Goal: Information Seeking & Learning: Understand process/instructions

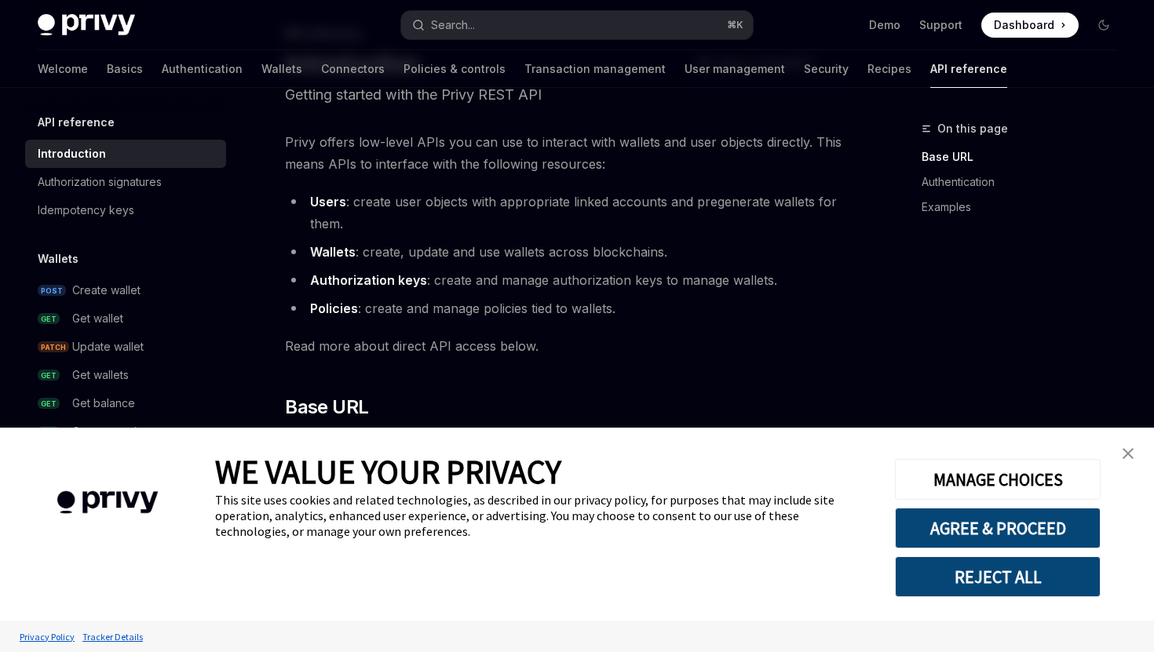
scroll to position [100, 0]
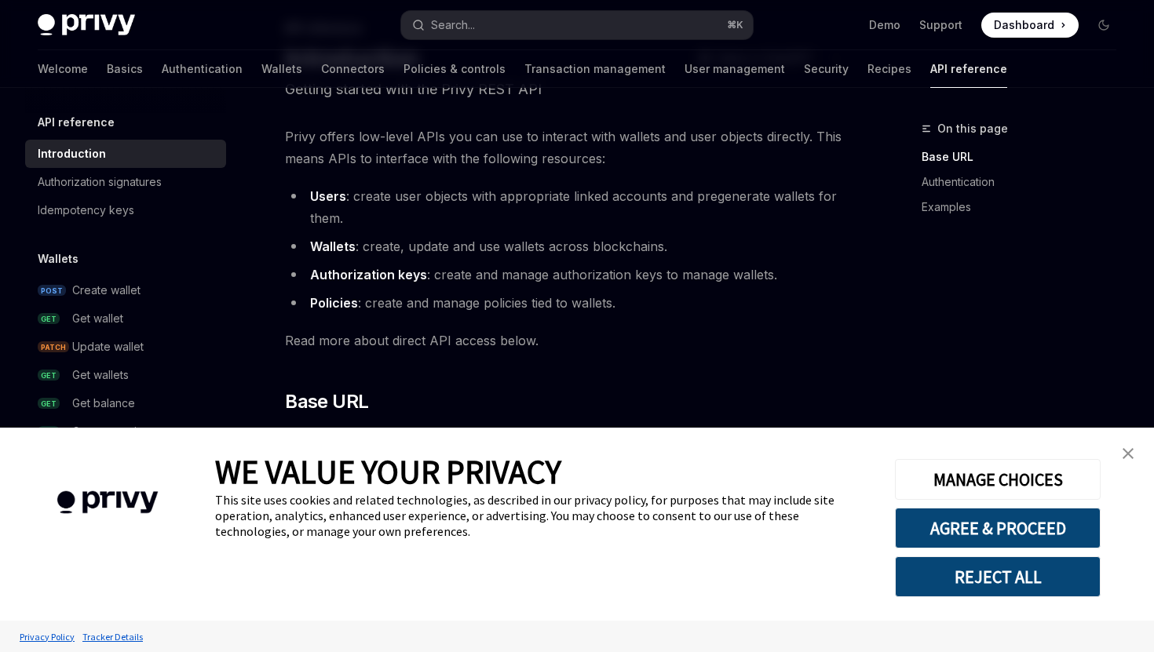
click at [1127, 455] on img "close banner" at bounding box center [1128, 453] width 11 height 11
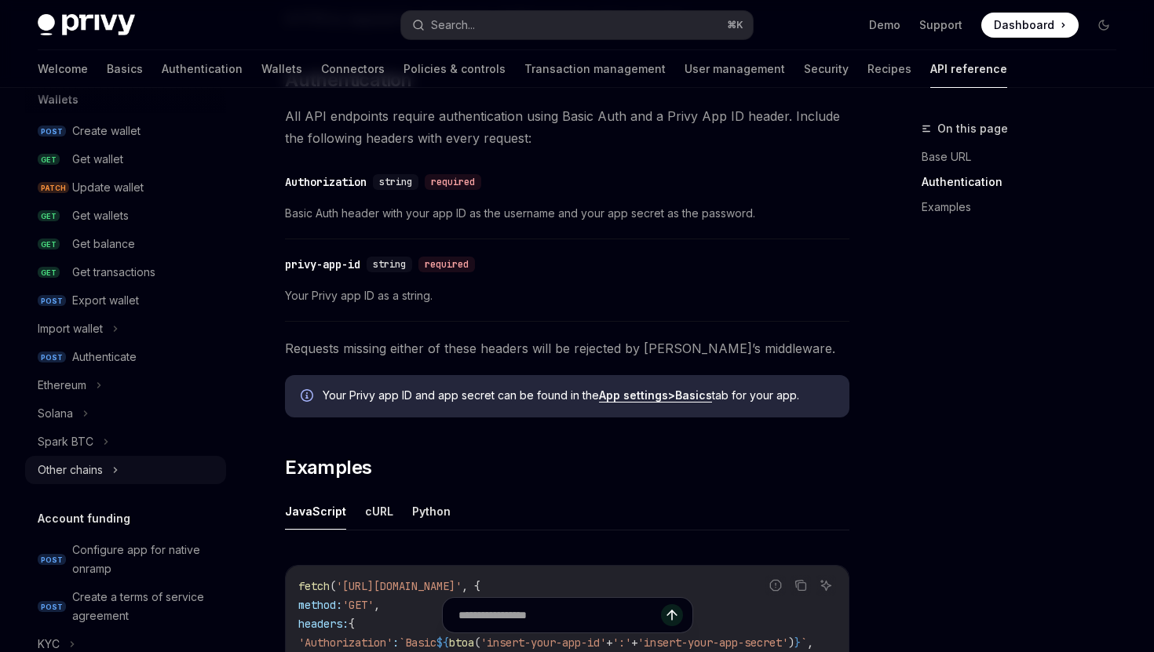
scroll to position [182, 0]
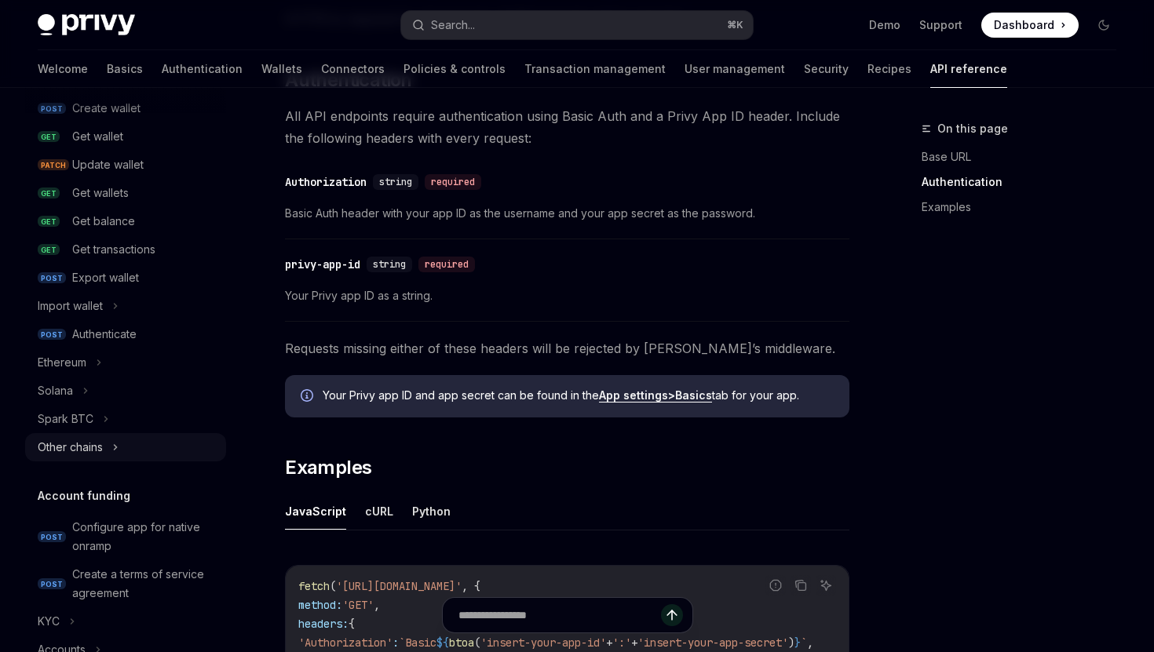
click at [115, 448] on icon at bounding box center [115, 447] width 6 height 19
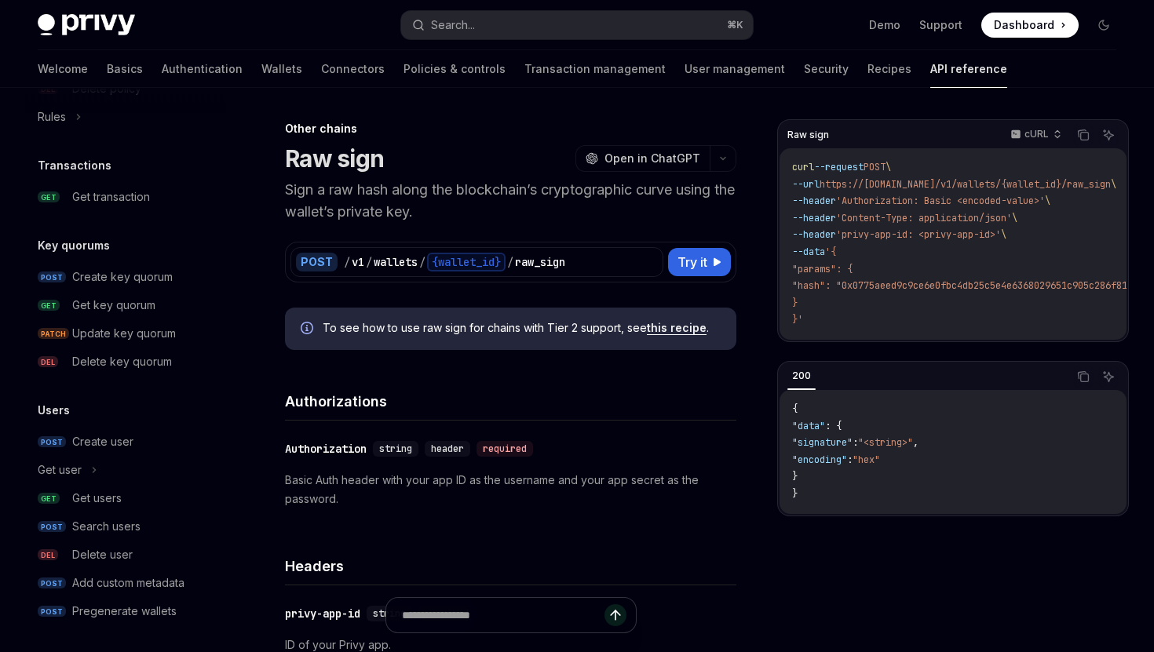
scroll to position [1026, 0]
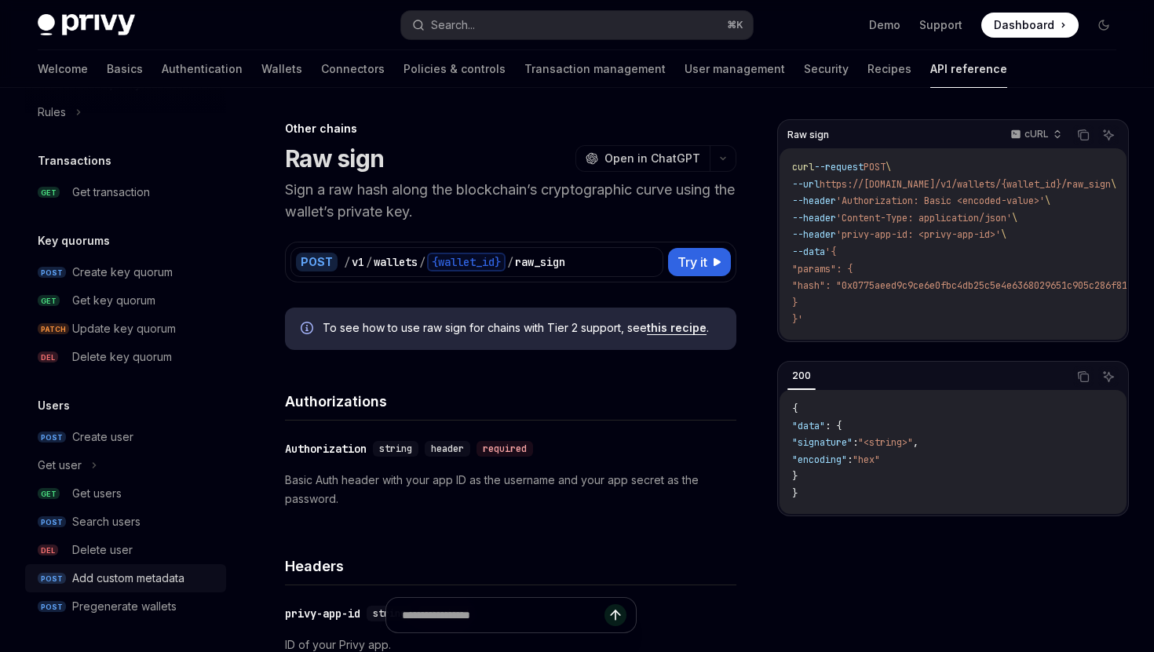
click at [129, 577] on div "Add custom metadata" at bounding box center [128, 578] width 112 height 19
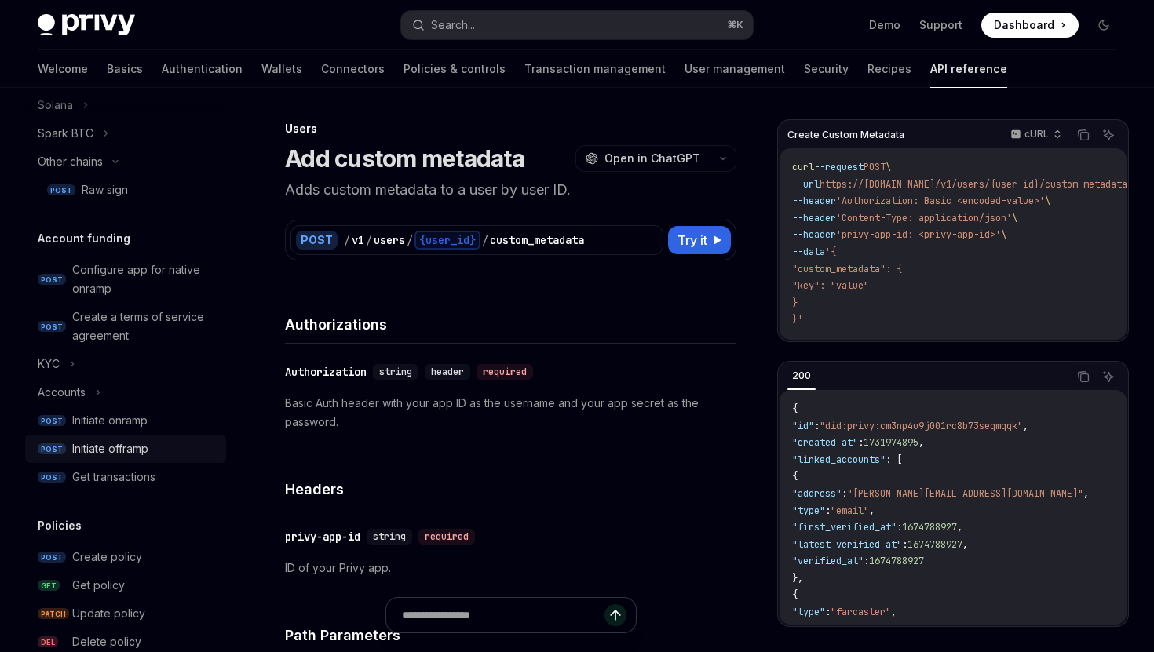
scroll to position [467, 0]
click at [155, 427] on div "Initiate onramp" at bounding box center [144, 421] width 144 height 19
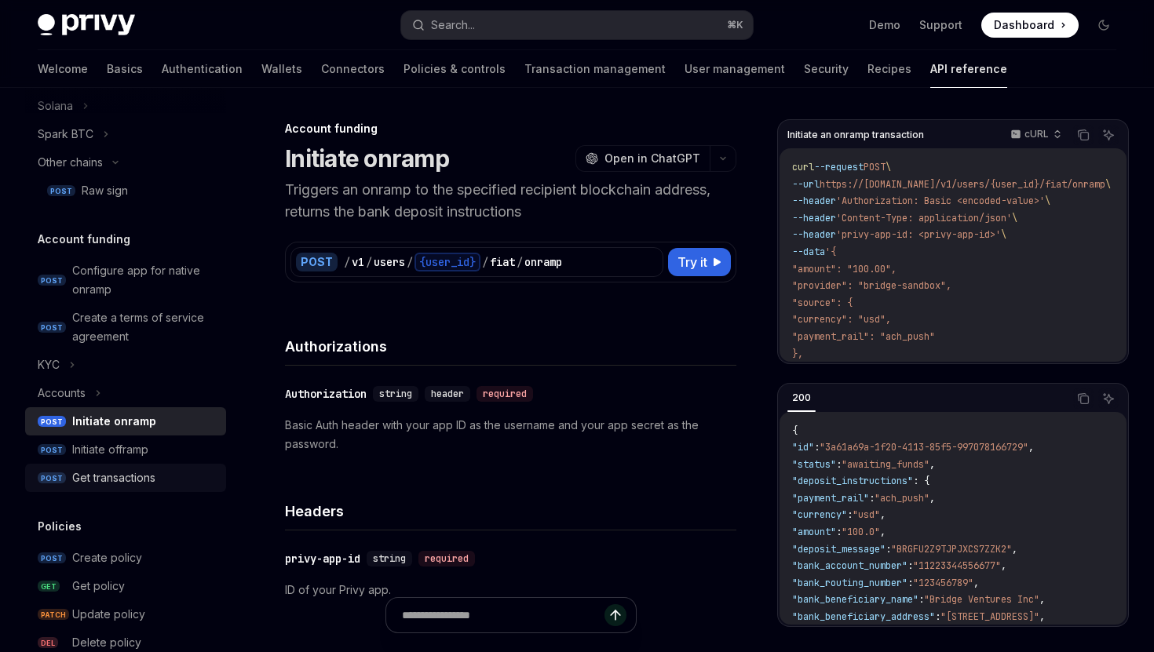
click at [149, 476] on div "Get transactions" at bounding box center [113, 478] width 83 height 19
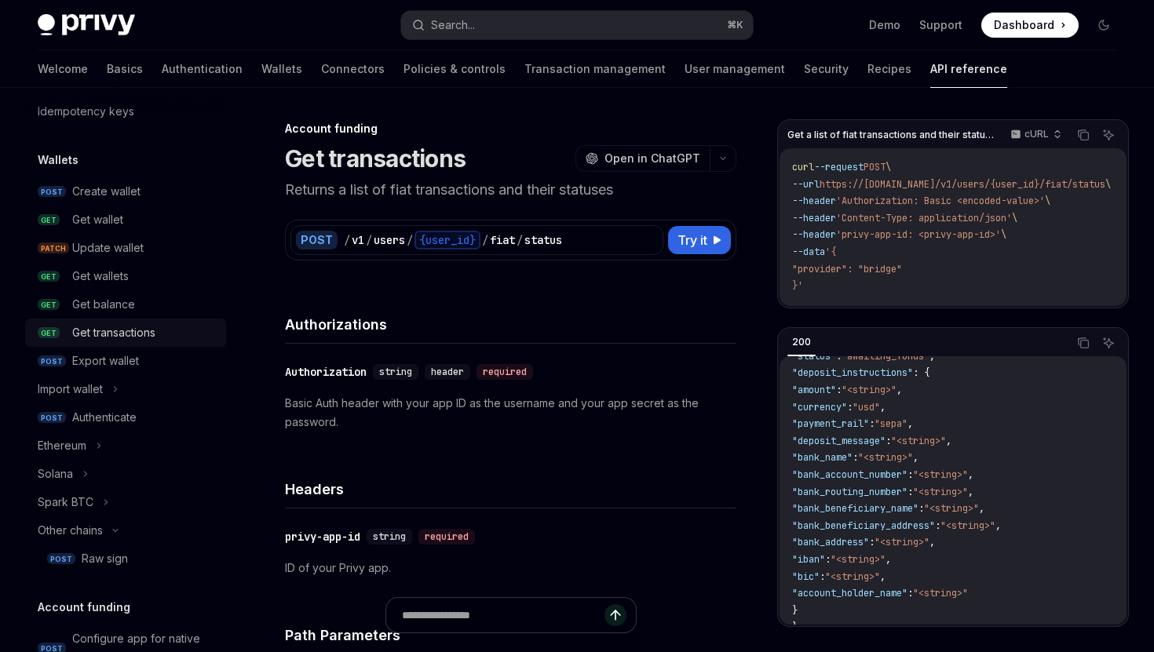
scroll to position [111, 0]
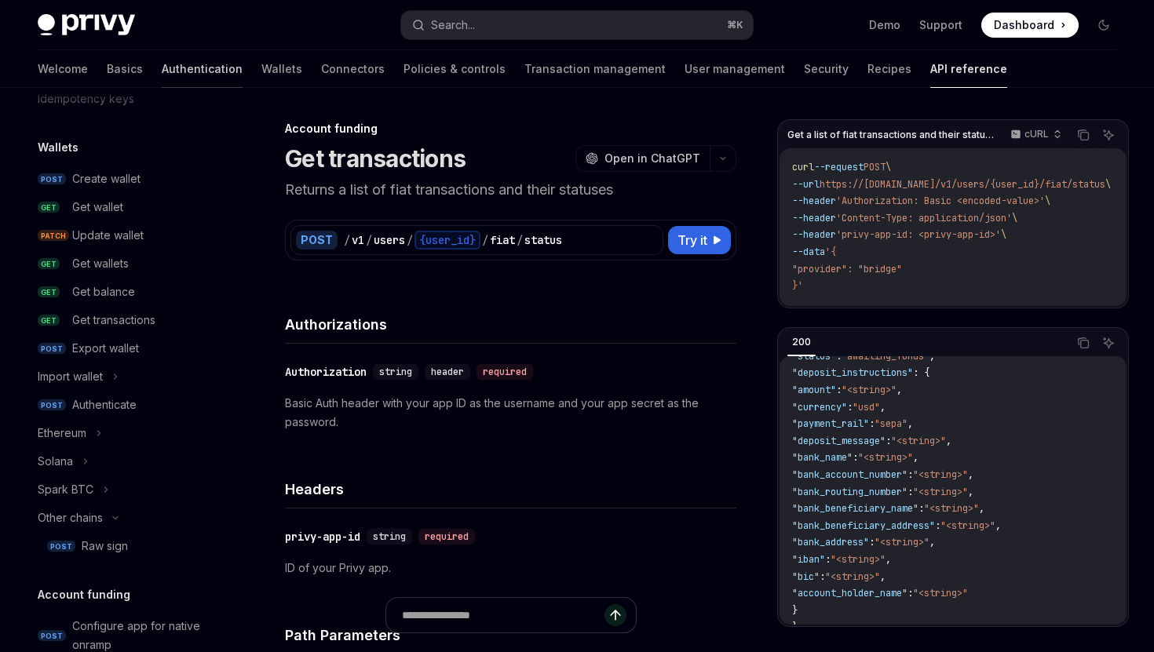
click at [162, 75] on link "Authentication" at bounding box center [202, 69] width 81 height 38
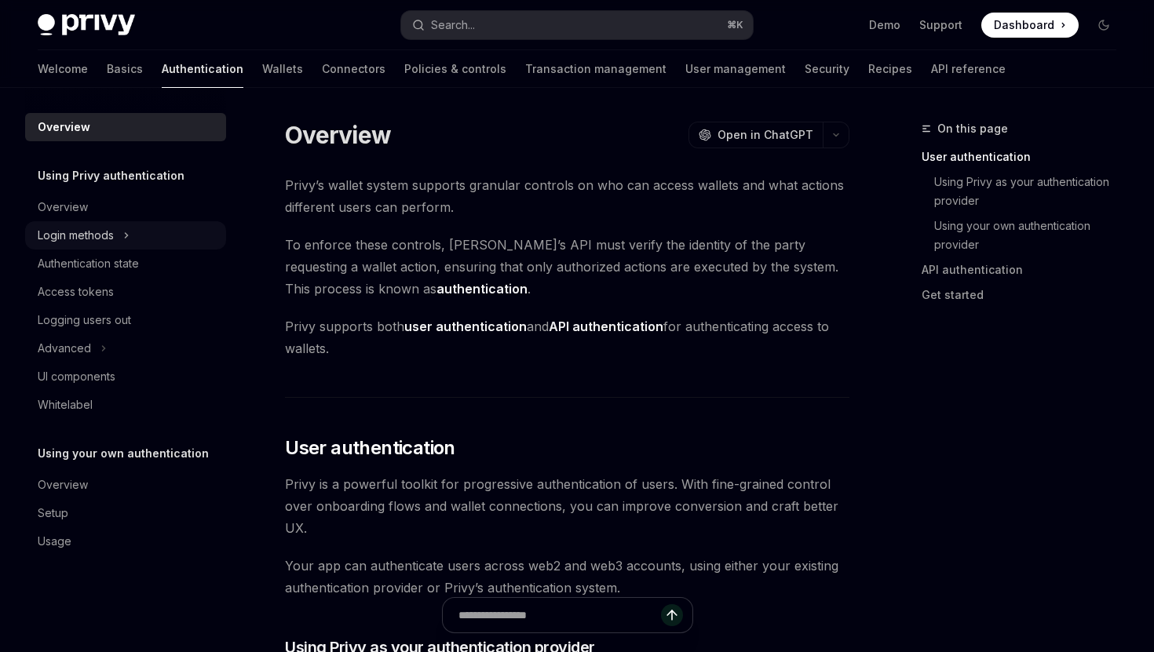
click at [129, 236] on icon at bounding box center [126, 235] width 6 height 19
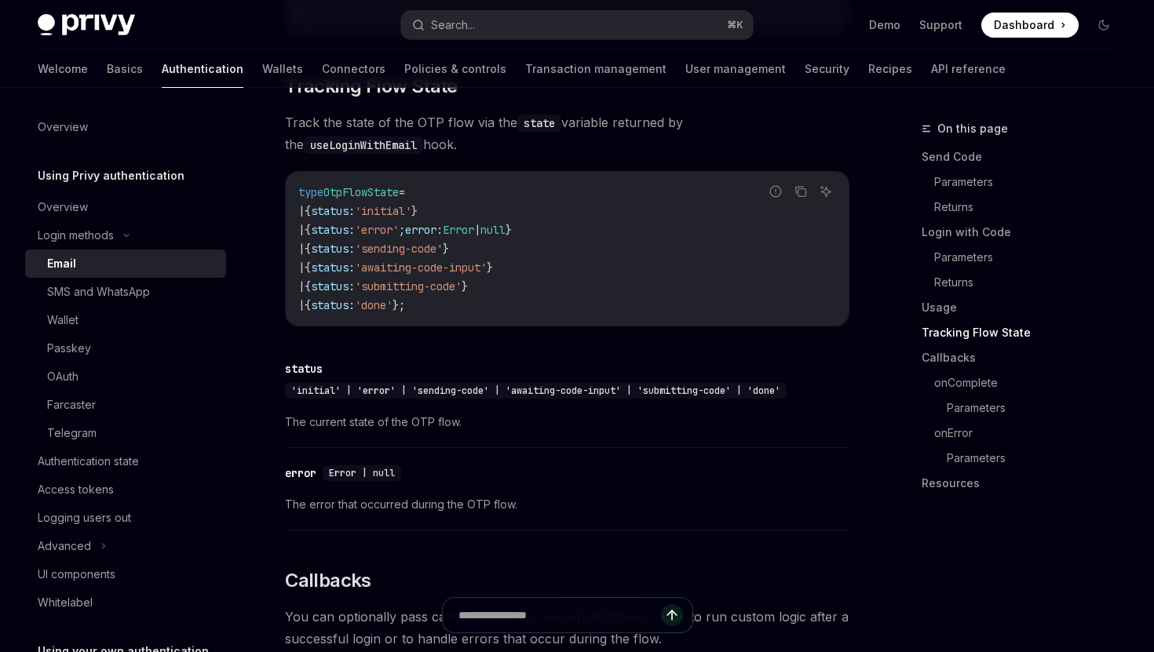
scroll to position [1786, 0]
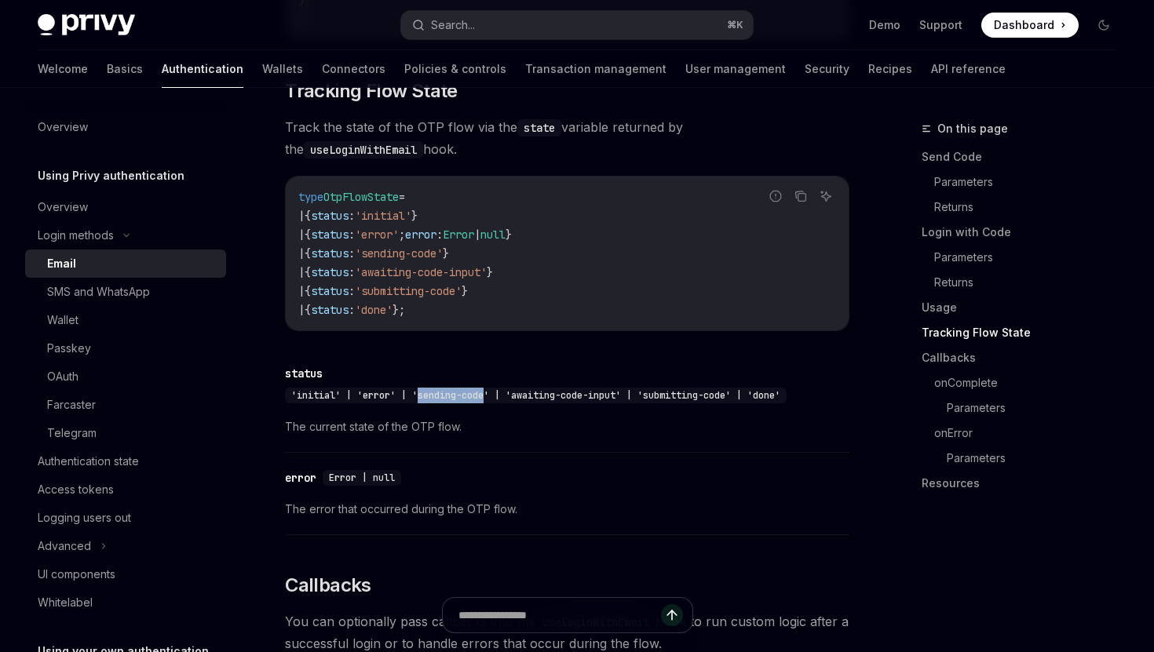
drag, startPoint x: 491, startPoint y: 391, endPoint x: 422, endPoint y: 391, distance: 68.3
click at [422, 391] on span "'initial' | 'error' | 'sending-code' | 'awaiting-code-input' | 'submitting-code…" at bounding box center [535, 395] width 489 height 13
click at [534, 389] on span "'initial' | 'error' | 'sending-code' | 'awaiting-code-input' | 'submitting-code…" at bounding box center [535, 395] width 489 height 13
drag, startPoint x: 625, startPoint y: 388, endPoint x: 517, endPoint y: 390, distance: 108.4
click at [517, 390] on span "'initial' | 'error' | 'sending-code' | 'awaiting-code-input' | 'submitting-code…" at bounding box center [535, 395] width 489 height 13
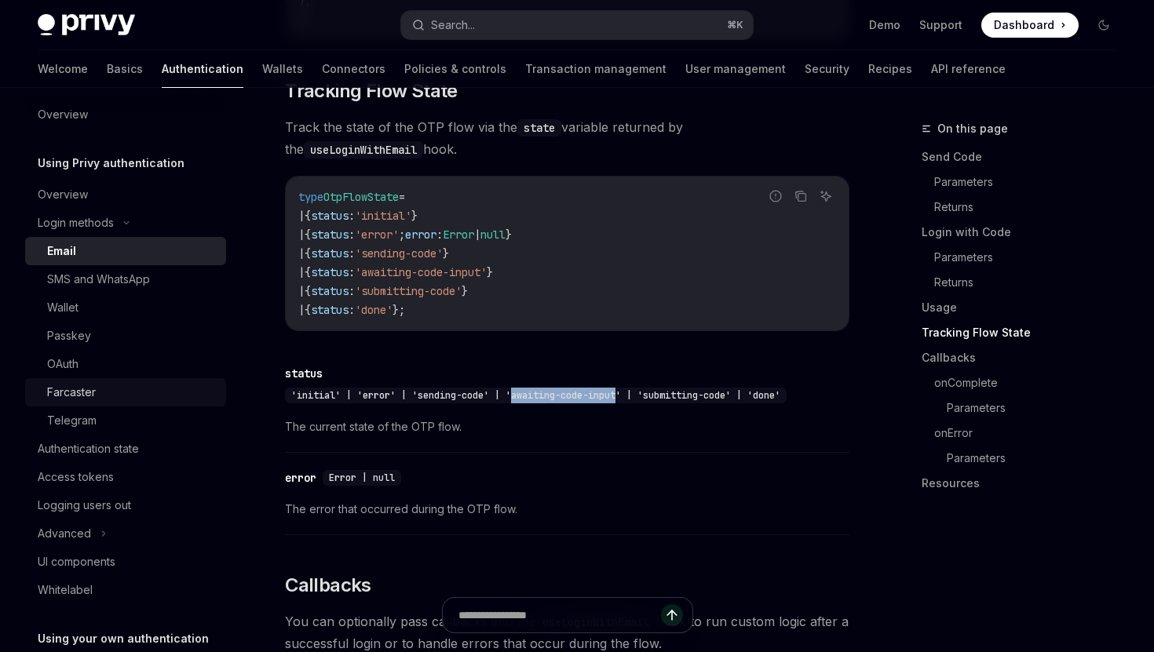
scroll to position [16, 0]
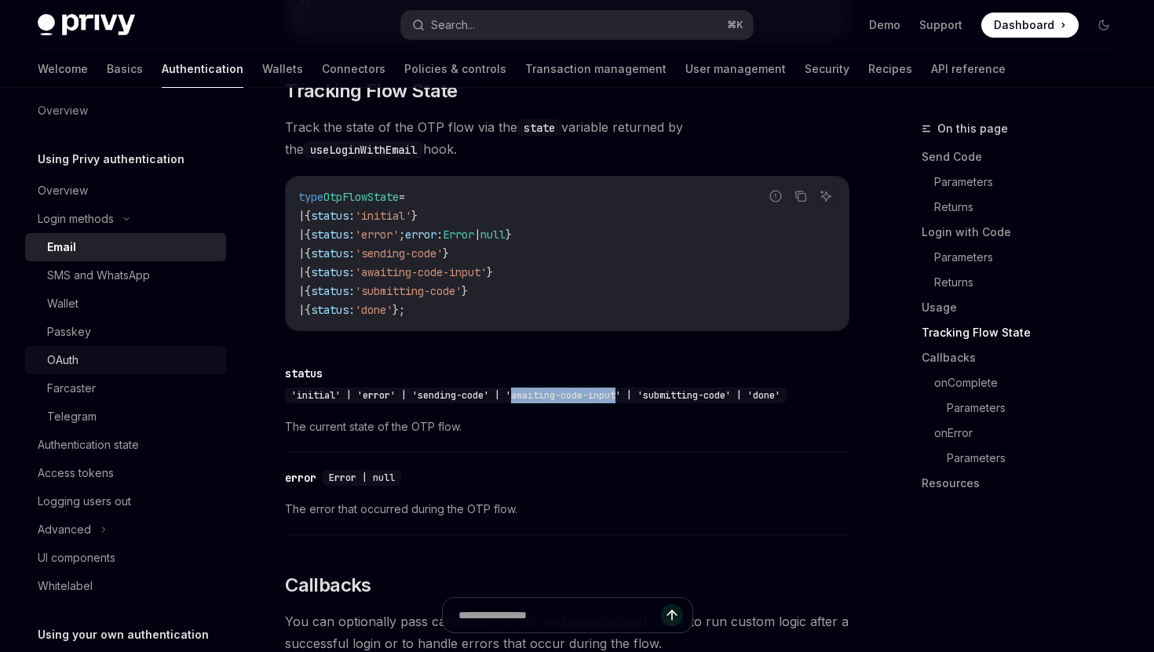
click at [159, 364] on div "OAuth" at bounding box center [132, 360] width 170 height 19
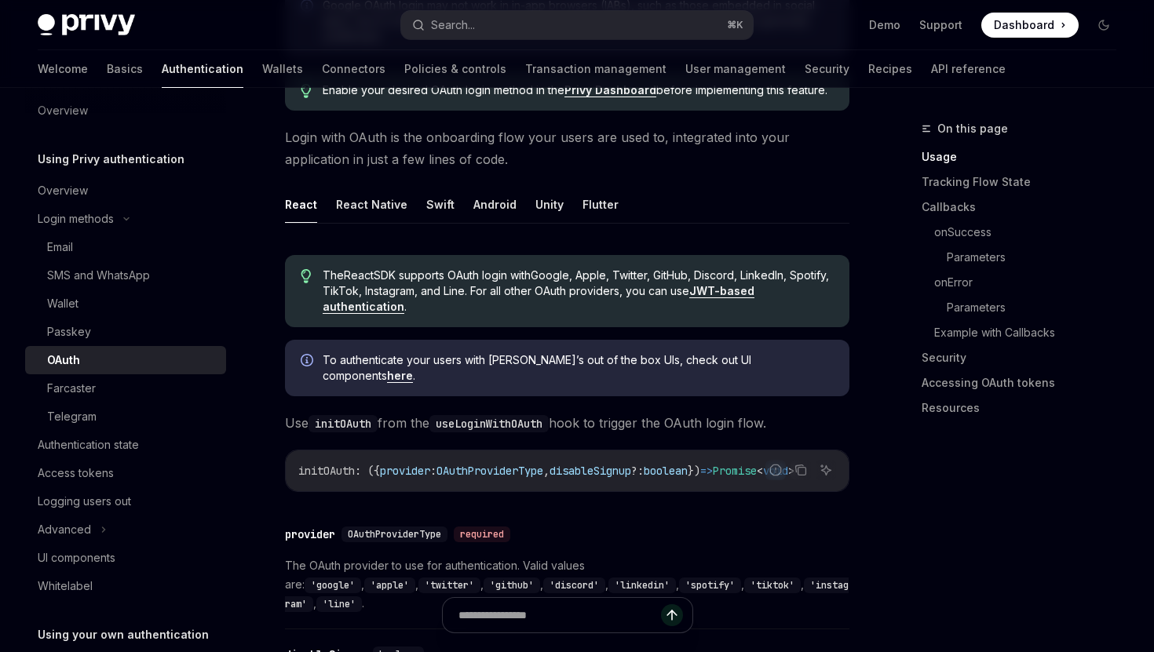
scroll to position [296, 0]
click at [163, 334] on div "Passkey" at bounding box center [132, 332] width 170 height 19
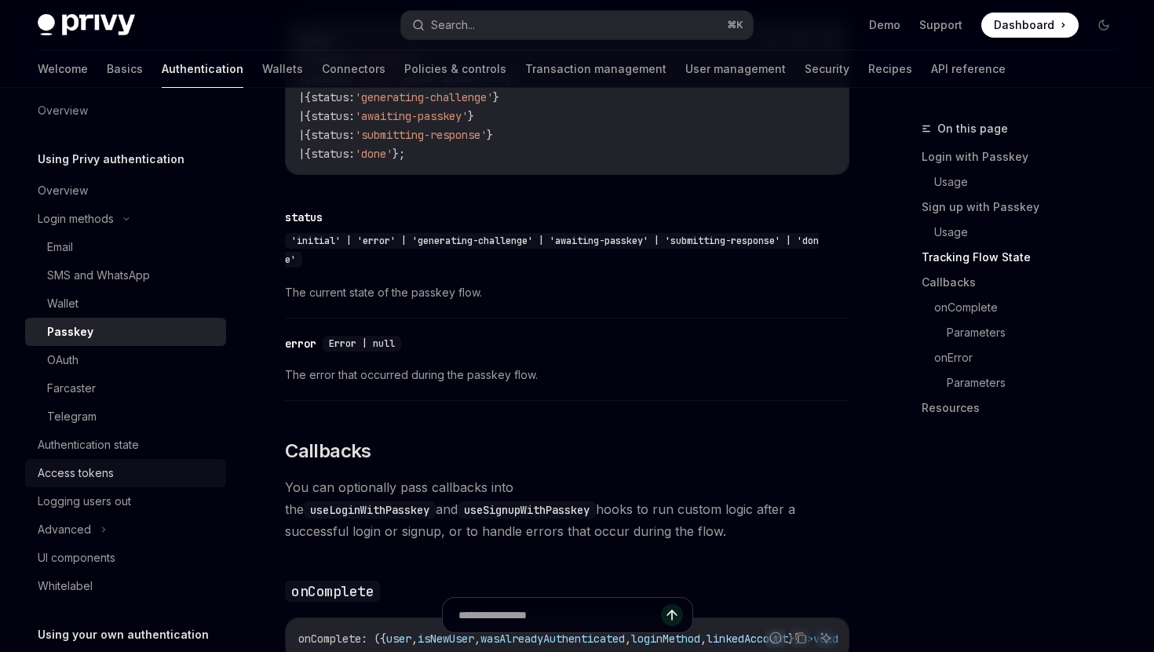
scroll to position [28, 0]
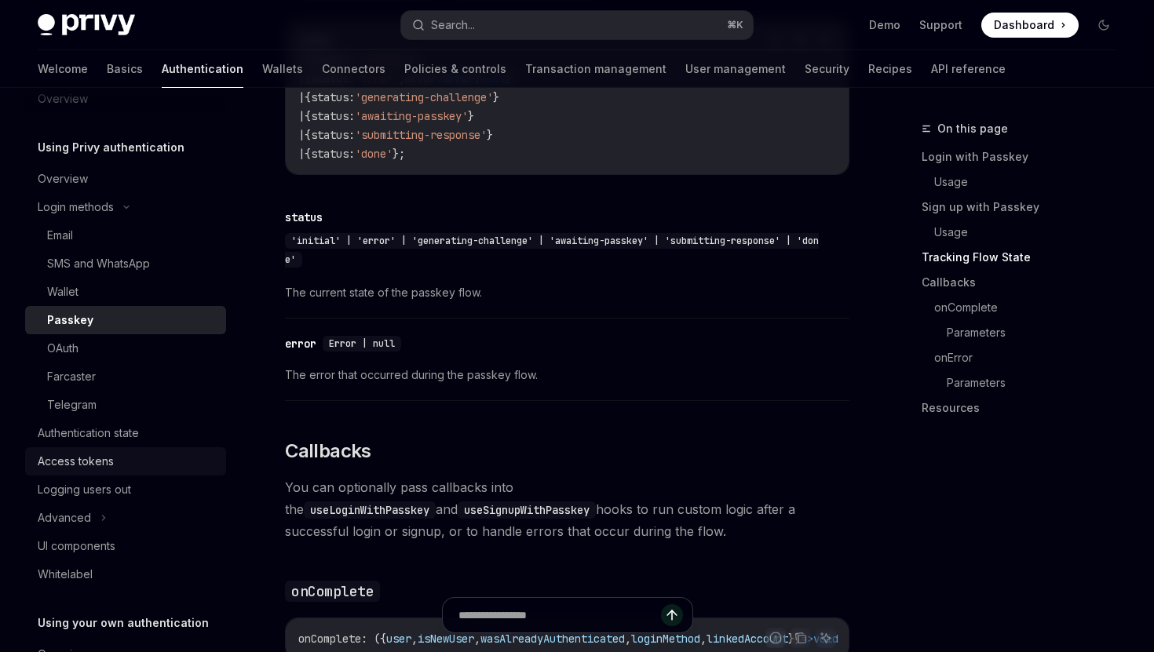
click at [144, 460] on div "Access tokens" at bounding box center [127, 461] width 179 height 19
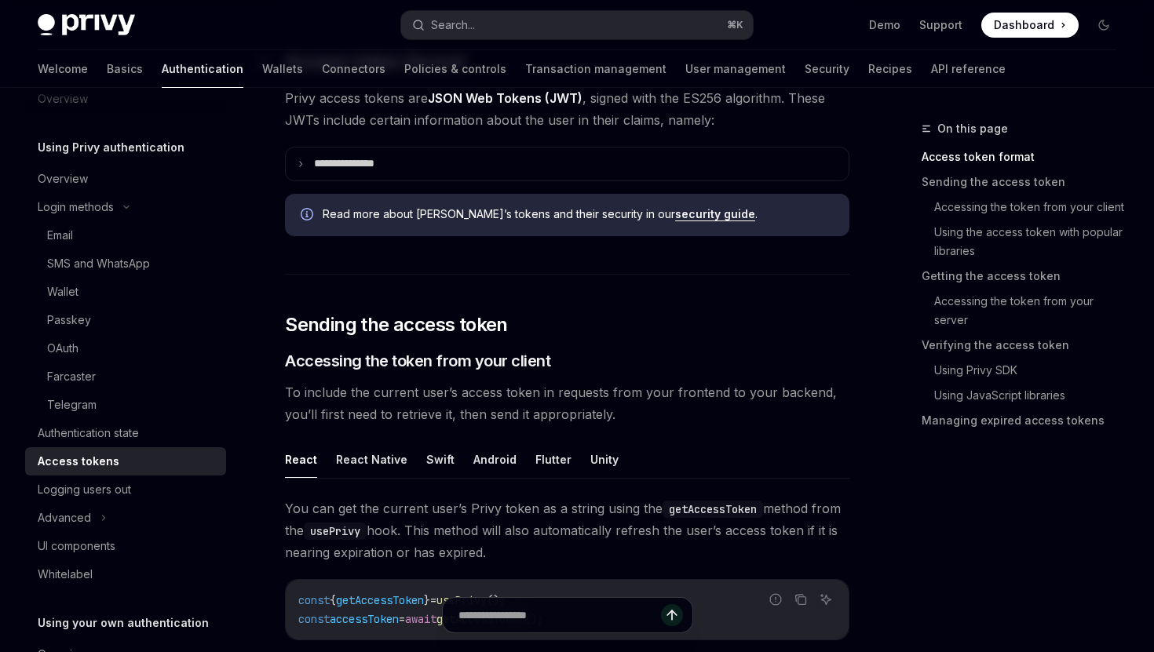
scroll to position [426, 0]
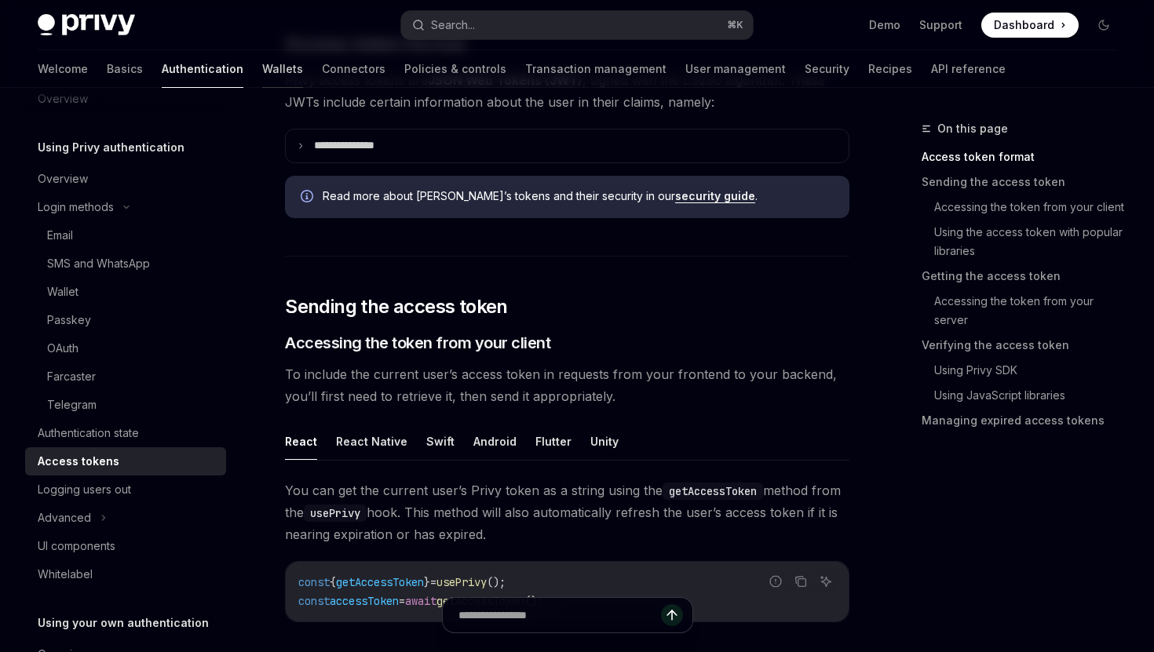
click at [262, 68] on link "Wallets" at bounding box center [282, 69] width 41 height 38
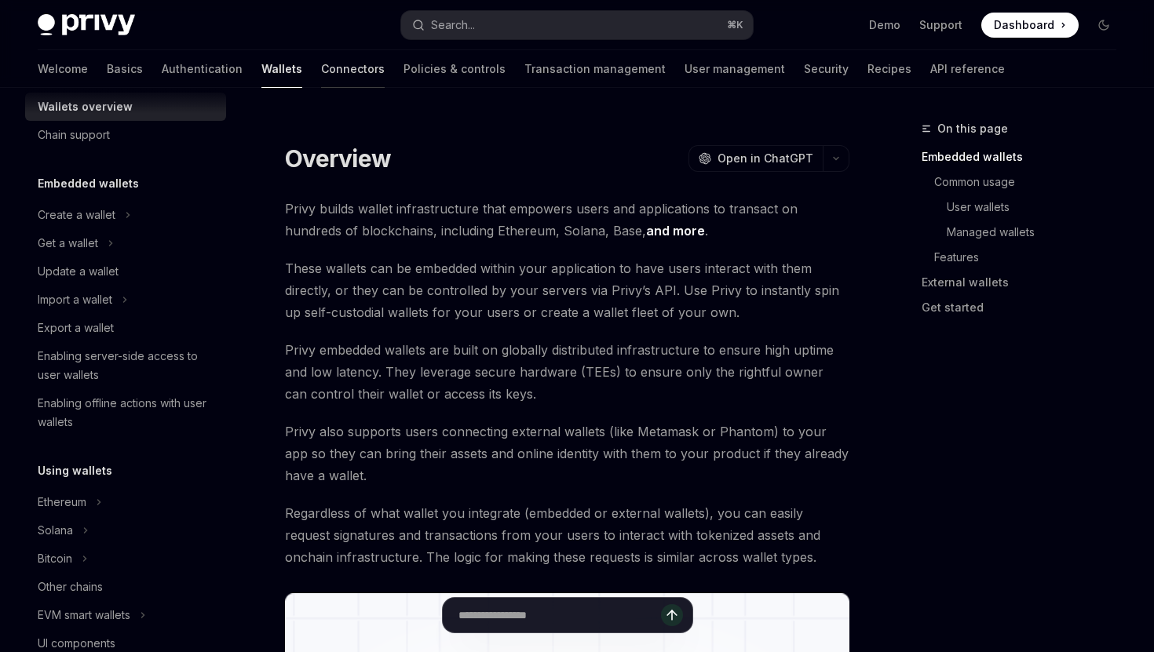
click at [321, 61] on link "Connectors" at bounding box center [353, 69] width 64 height 38
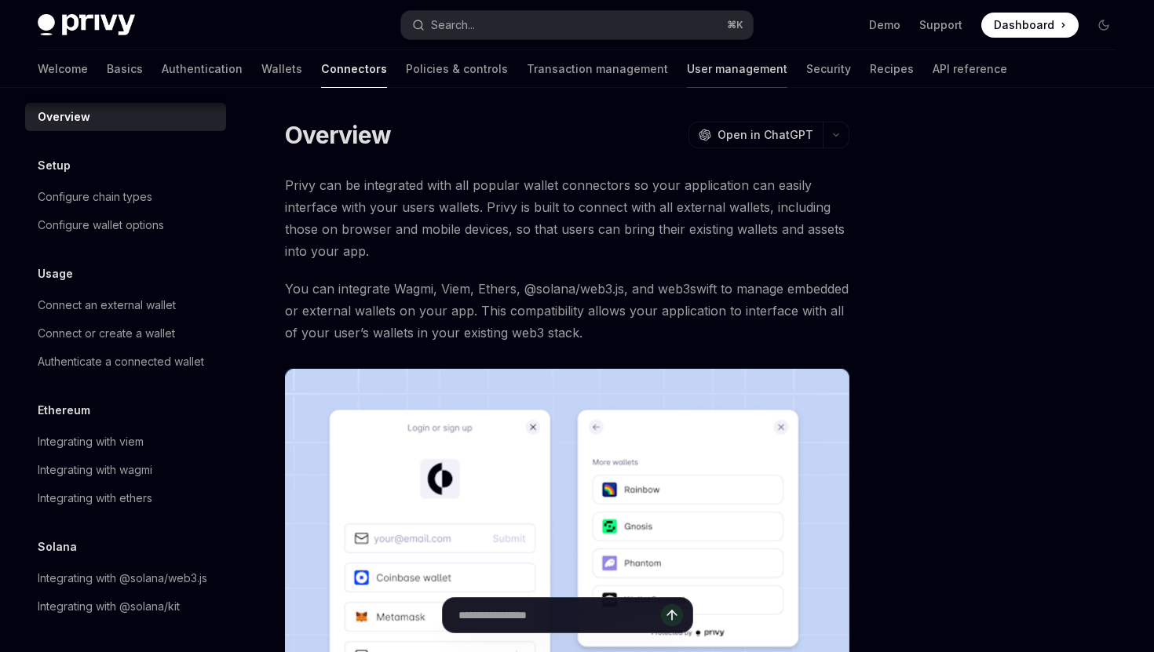
click at [687, 68] on link "User management" at bounding box center [737, 69] width 100 height 38
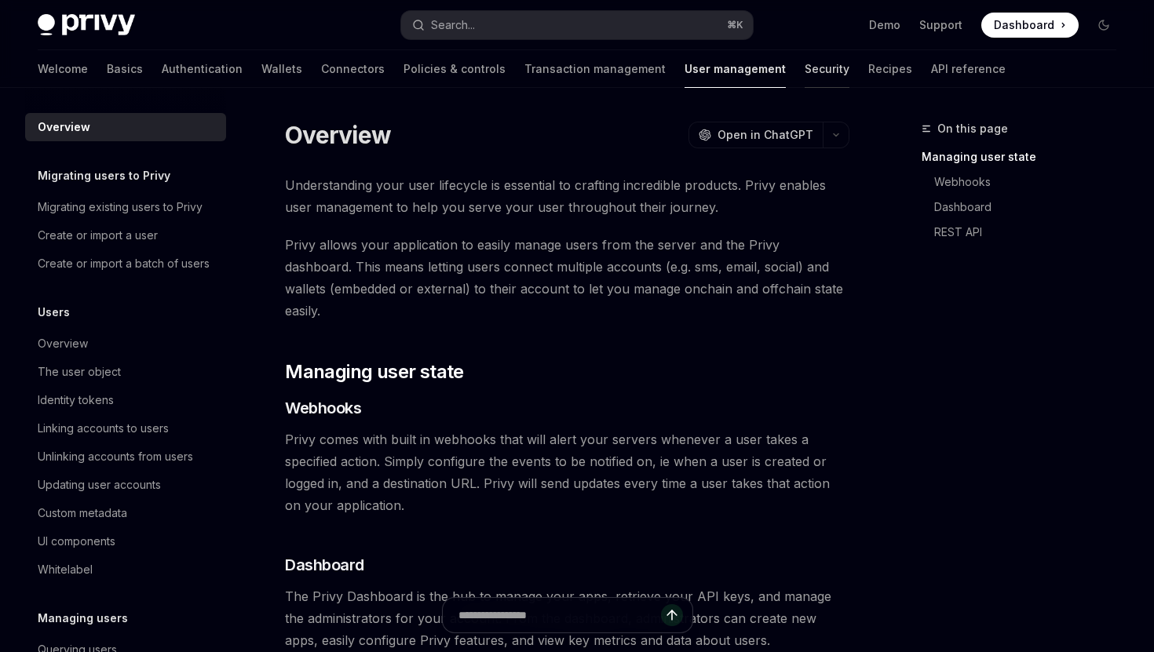
click at [805, 66] on link "Security" at bounding box center [827, 69] width 45 height 38
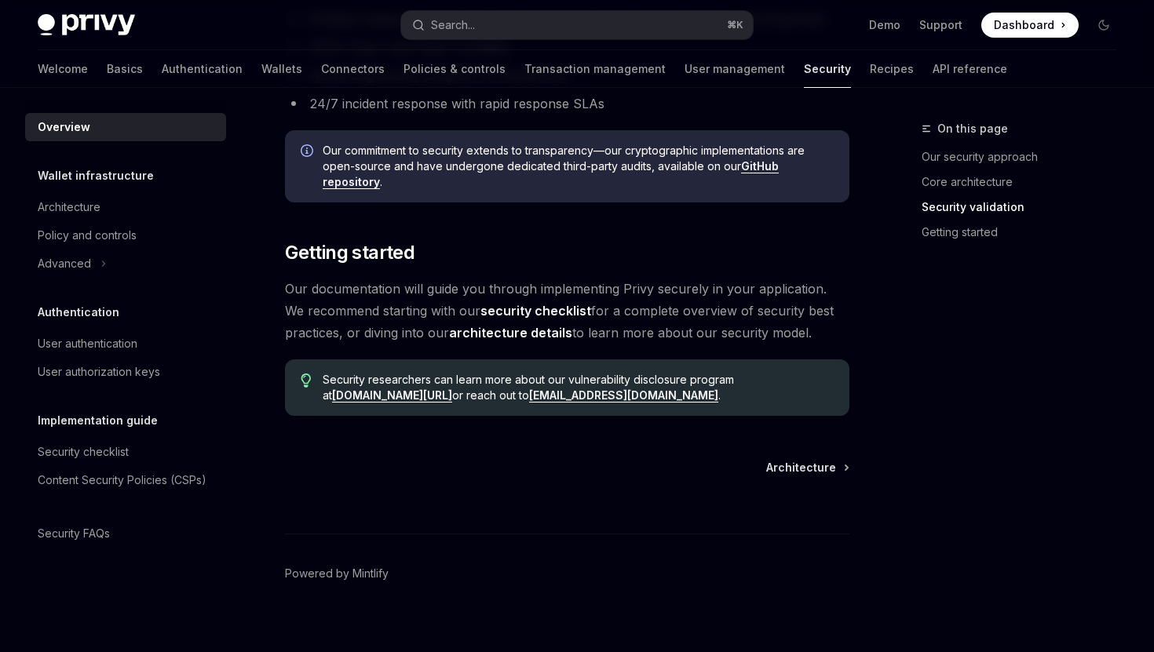
scroll to position [1176, 0]
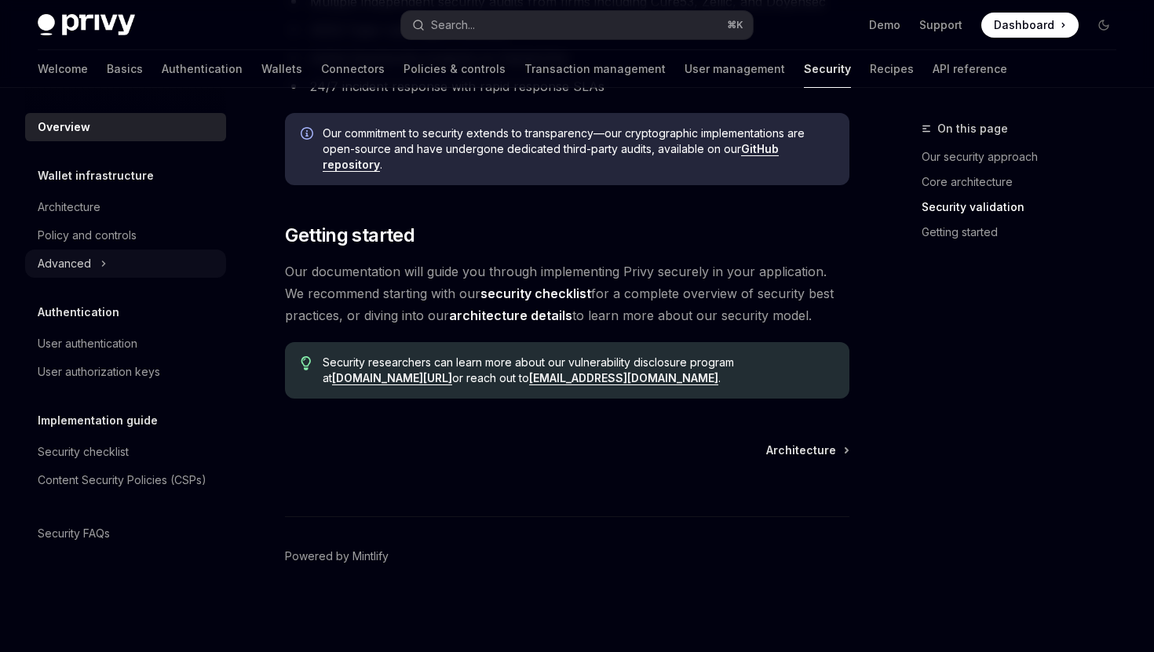
click at [105, 267] on icon at bounding box center [103, 263] width 6 height 19
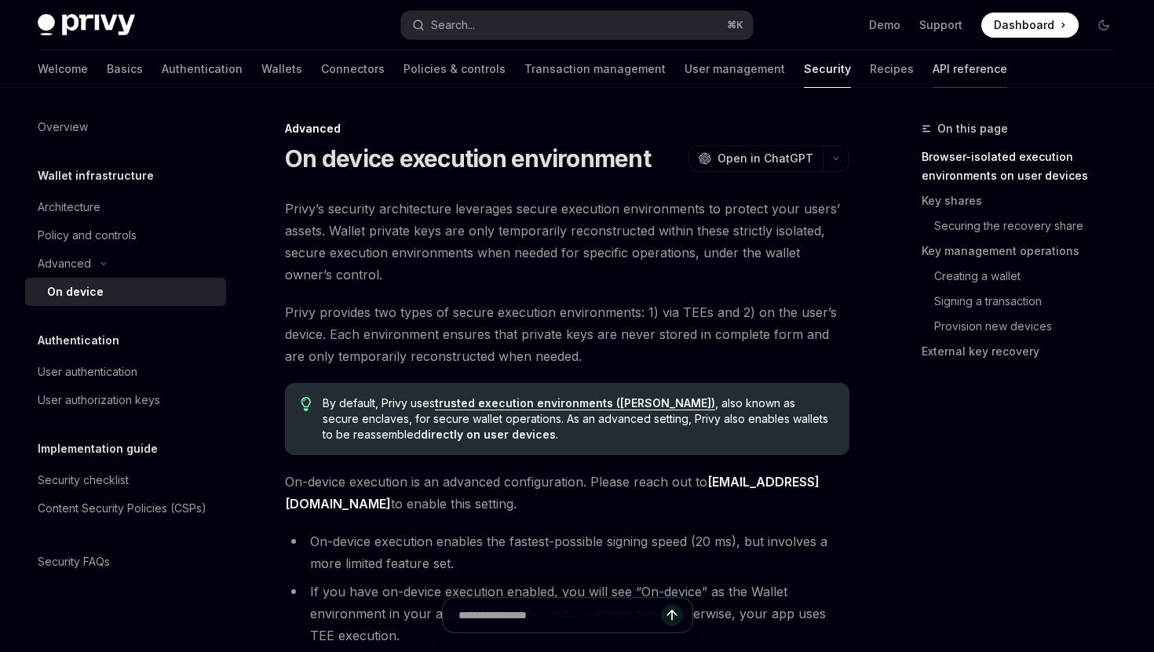
click at [933, 56] on link "API reference" at bounding box center [970, 69] width 75 height 38
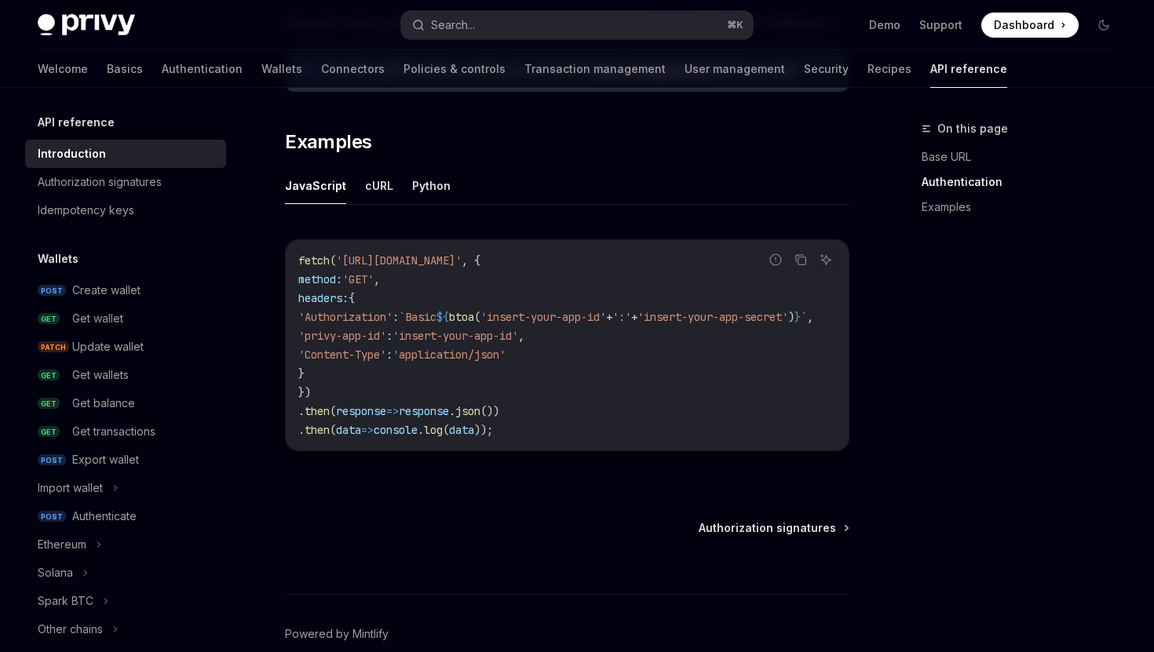
scroll to position [955, 0]
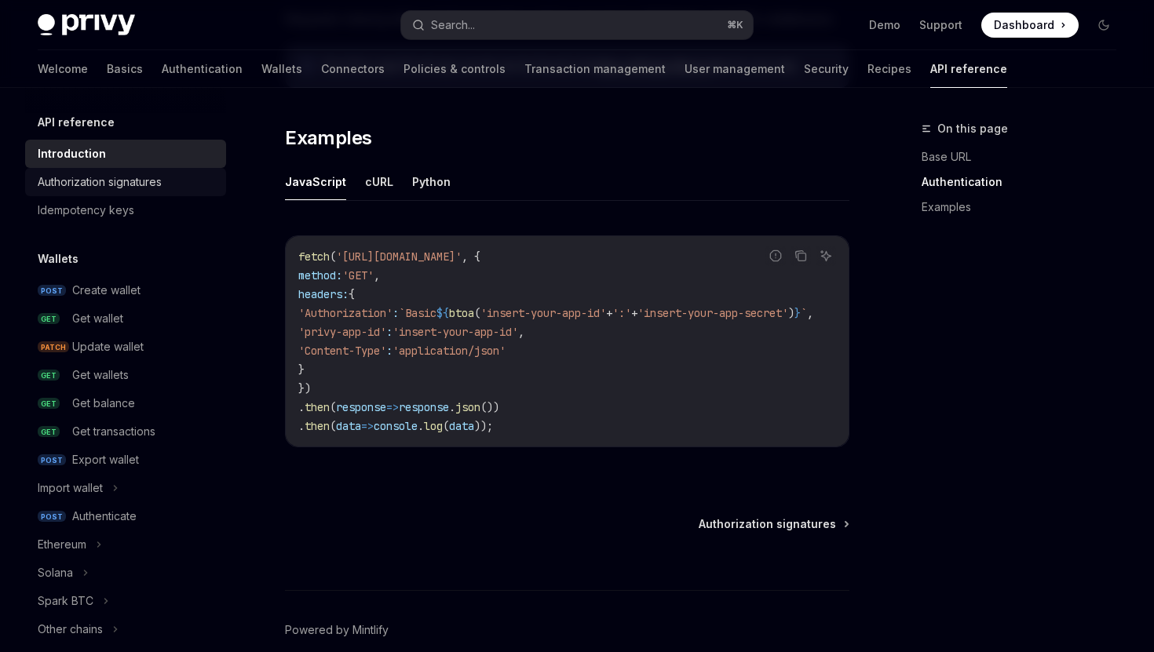
click at [127, 188] on div "Authorization signatures" at bounding box center [100, 182] width 124 height 19
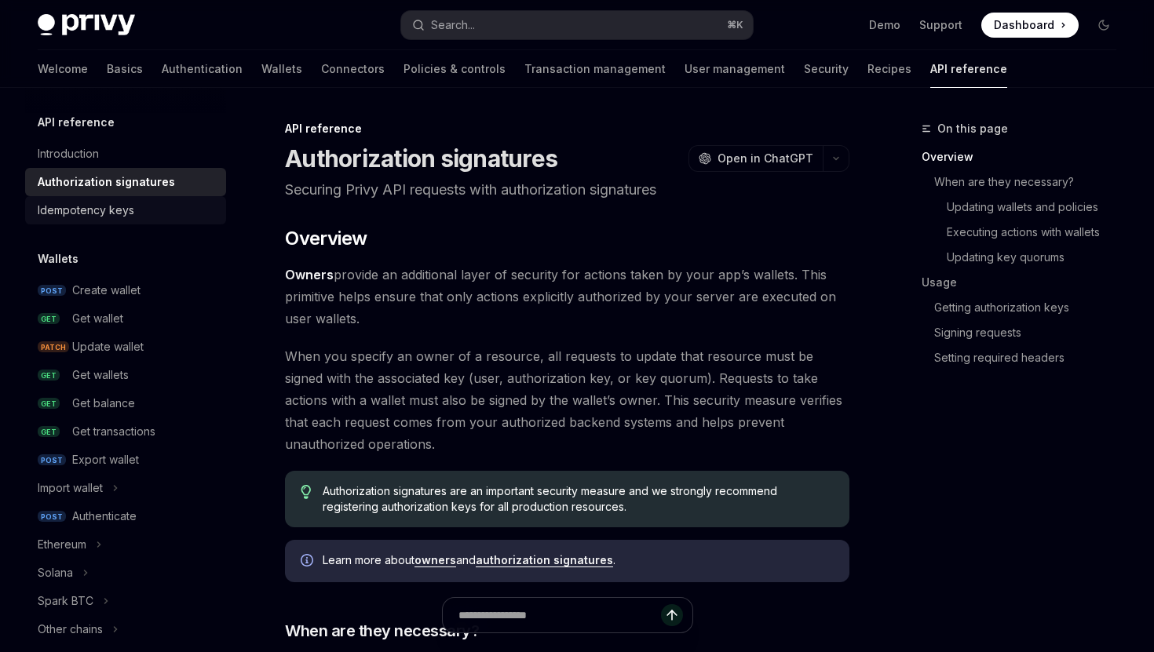
click at [122, 205] on div "Idempotency keys" at bounding box center [86, 210] width 97 height 19
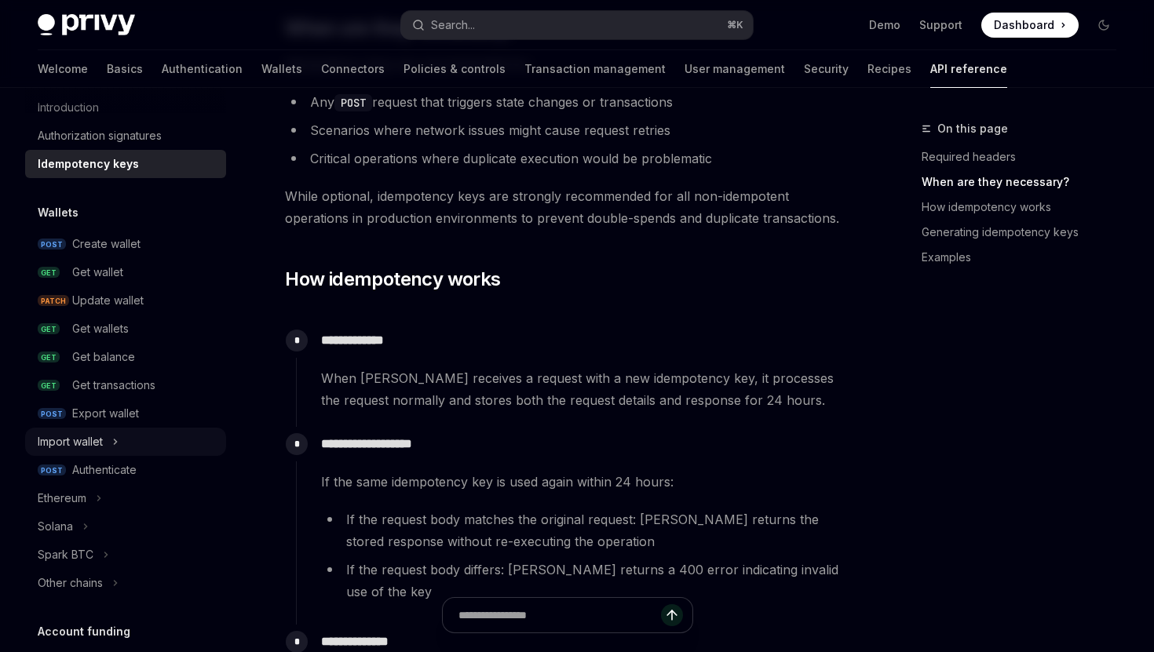
scroll to position [93, 0]
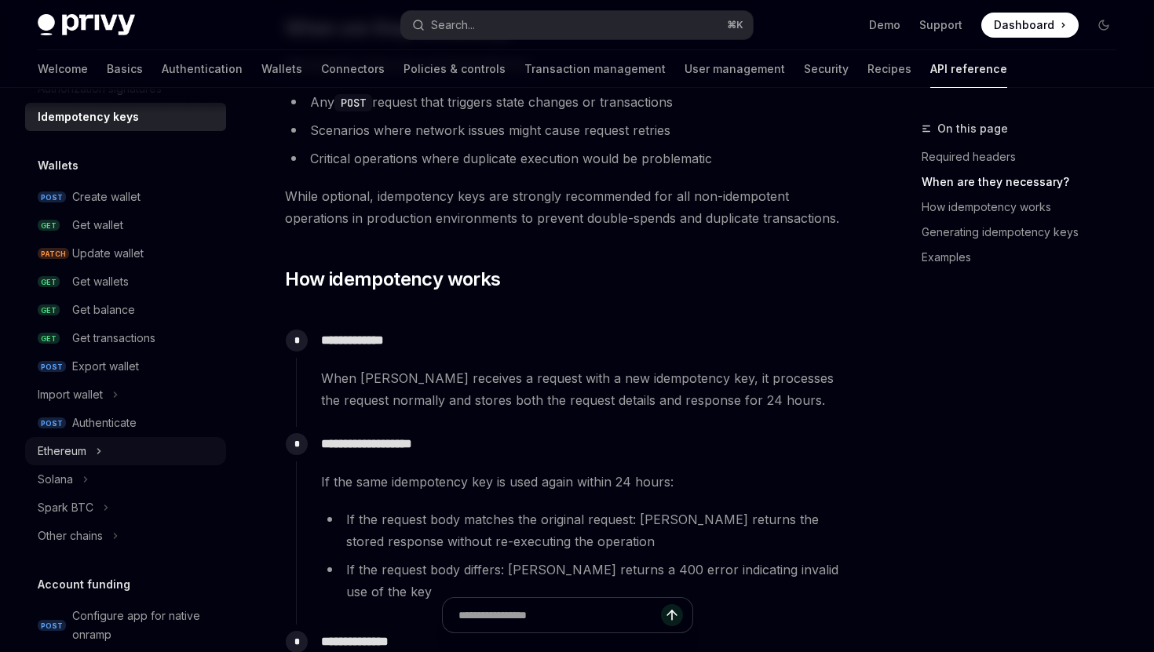
click at [105, 450] on div "Ethereum" at bounding box center [125, 451] width 201 height 28
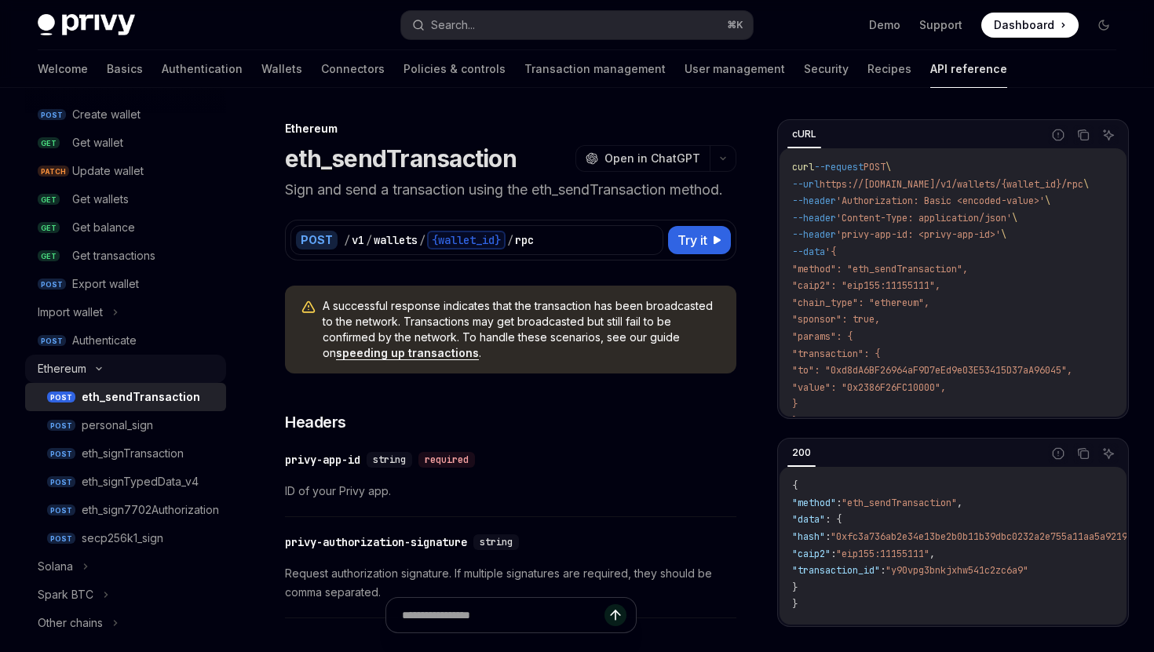
scroll to position [258, 0]
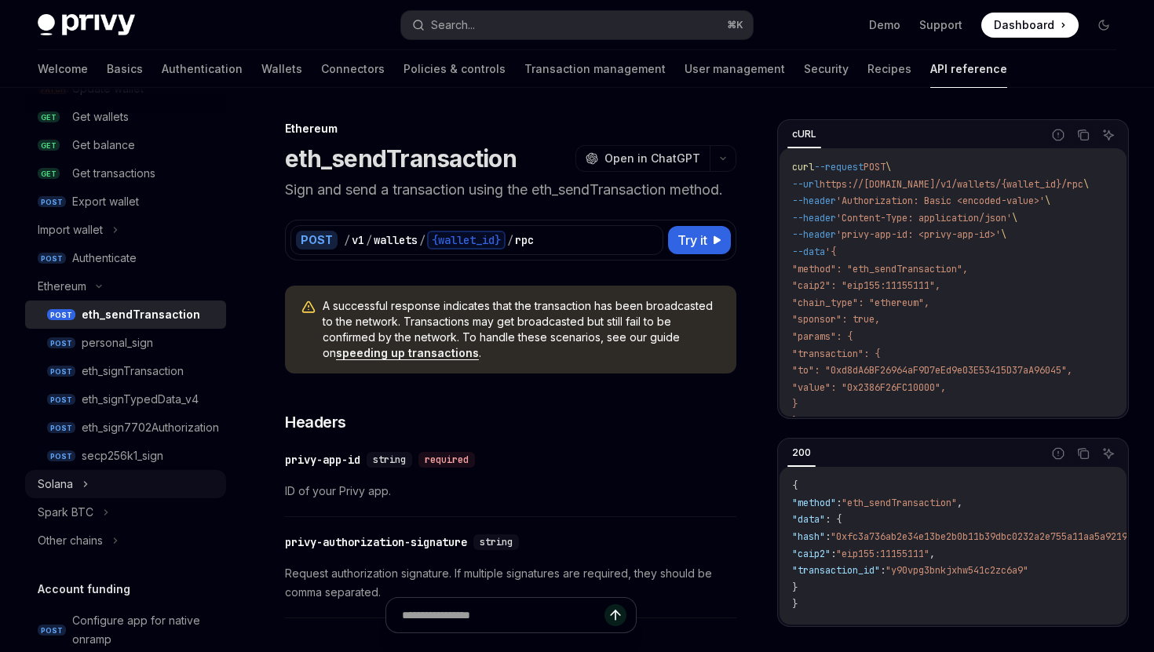
click at [101, 483] on div "Solana" at bounding box center [125, 484] width 201 height 28
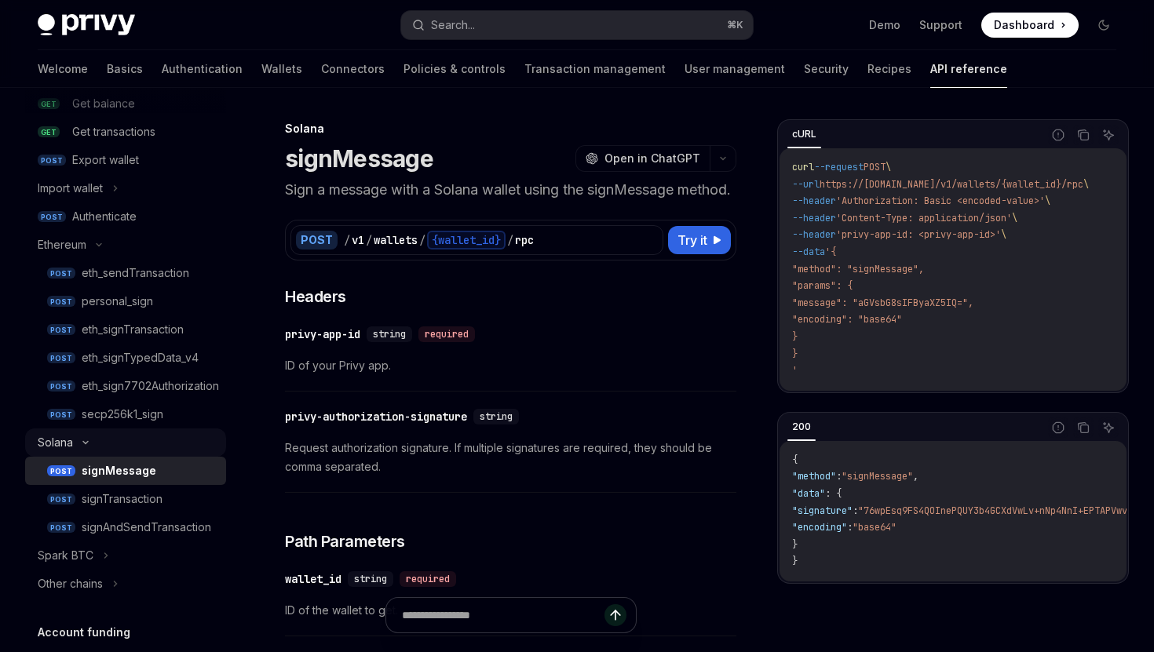
scroll to position [318, 0]
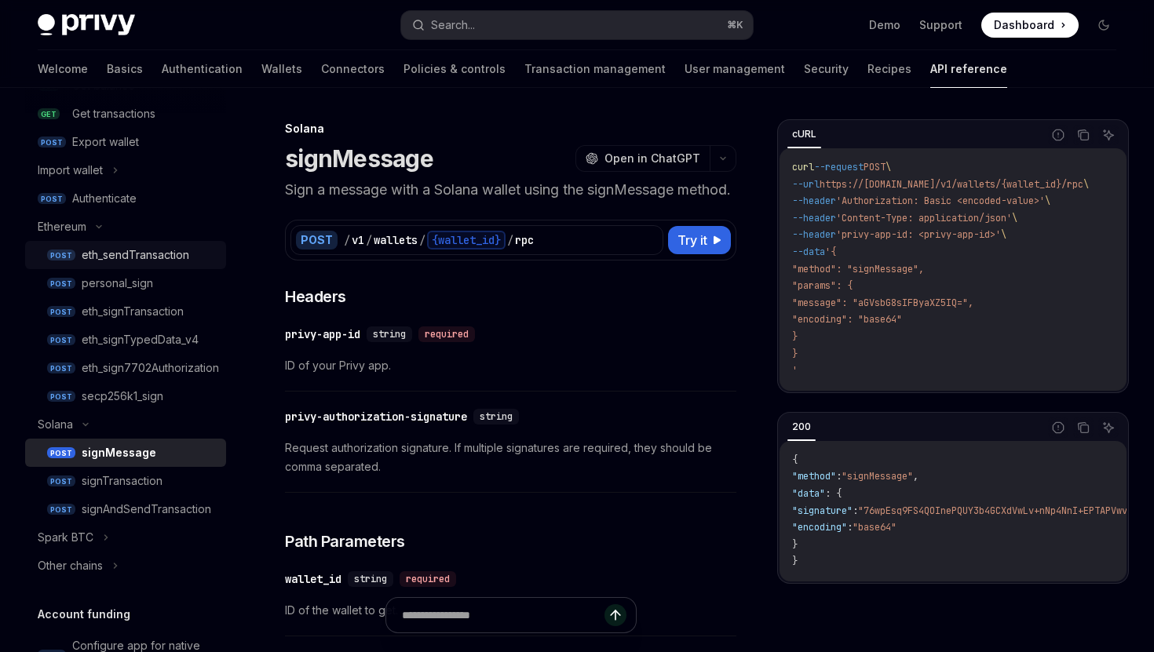
click at [128, 259] on div "eth_sendTransaction" at bounding box center [136, 255] width 108 height 19
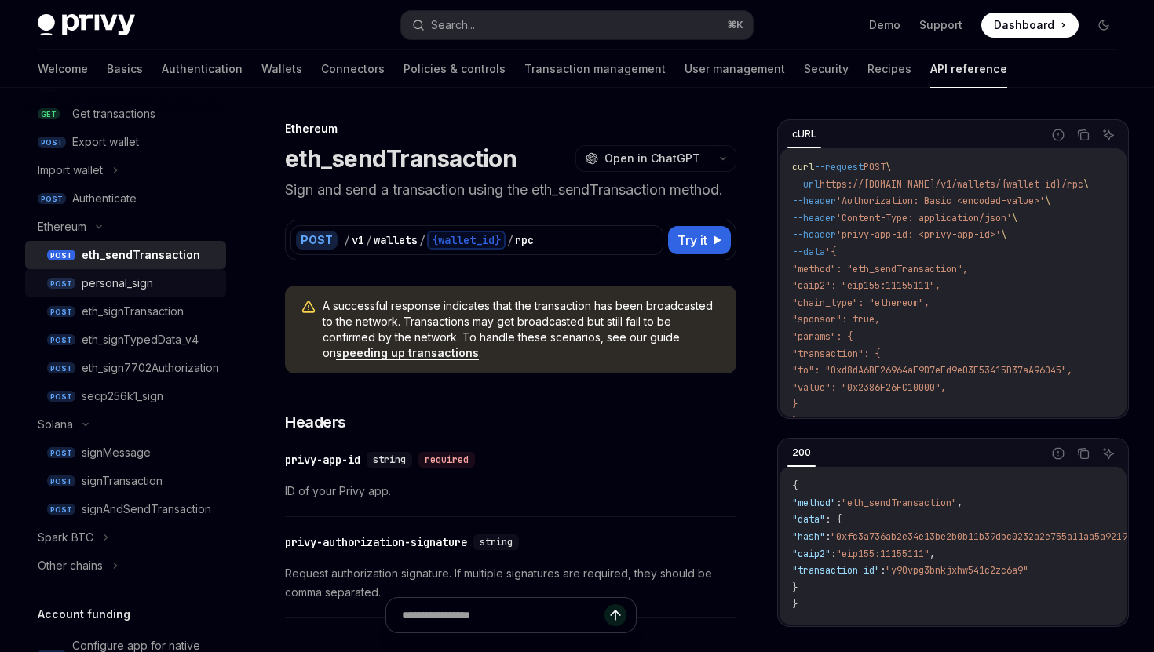
click at [130, 288] on div "personal_sign" at bounding box center [117, 283] width 71 height 19
type textarea "*"
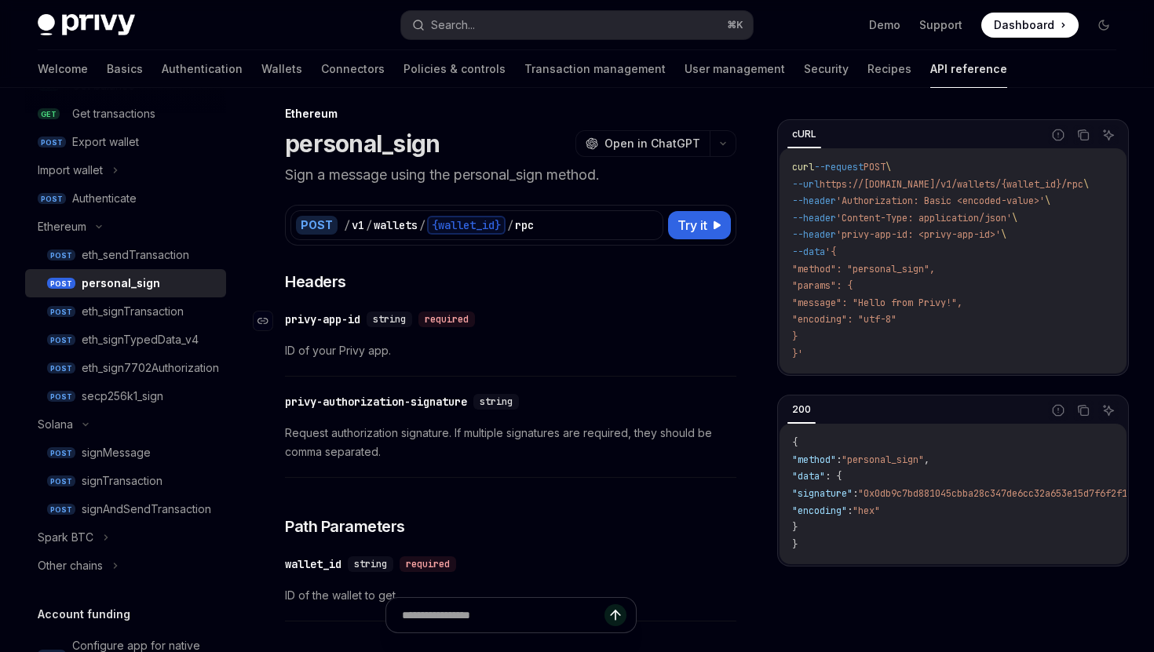
scroll to position [20, 0]
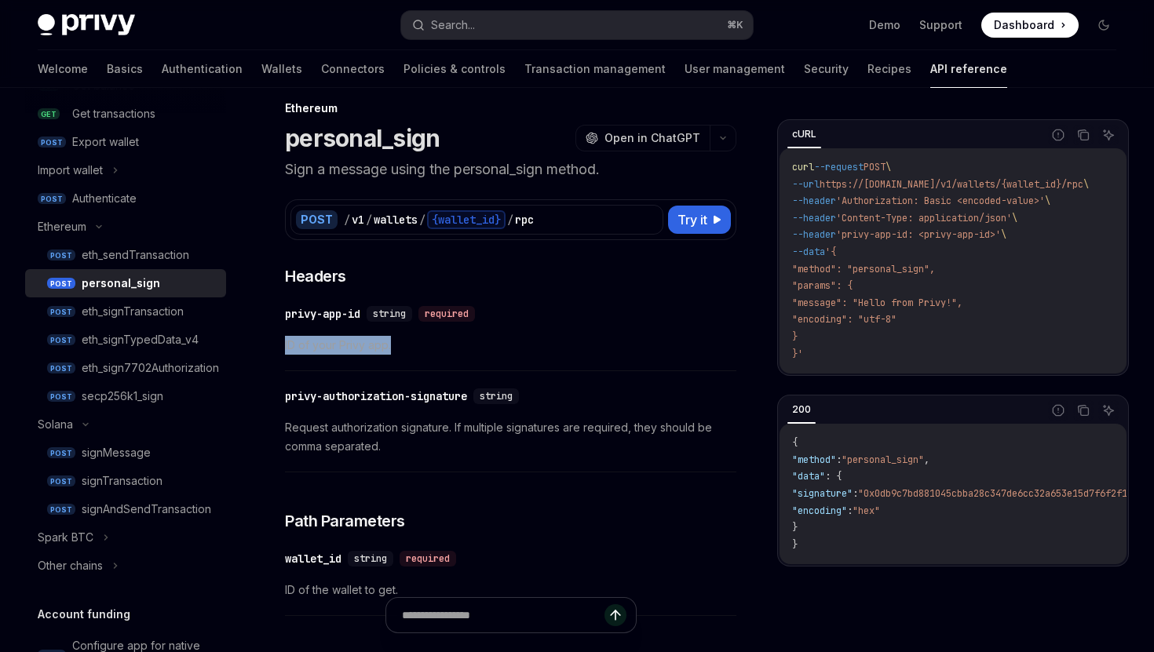
click at [698, 336] on span "ID of your Privy app." at bounding box center [510, 345] width 451 height 19
click at [637, 343] on span "ID of your Privy app." at bounding box center [510, 345] width 451 height 19
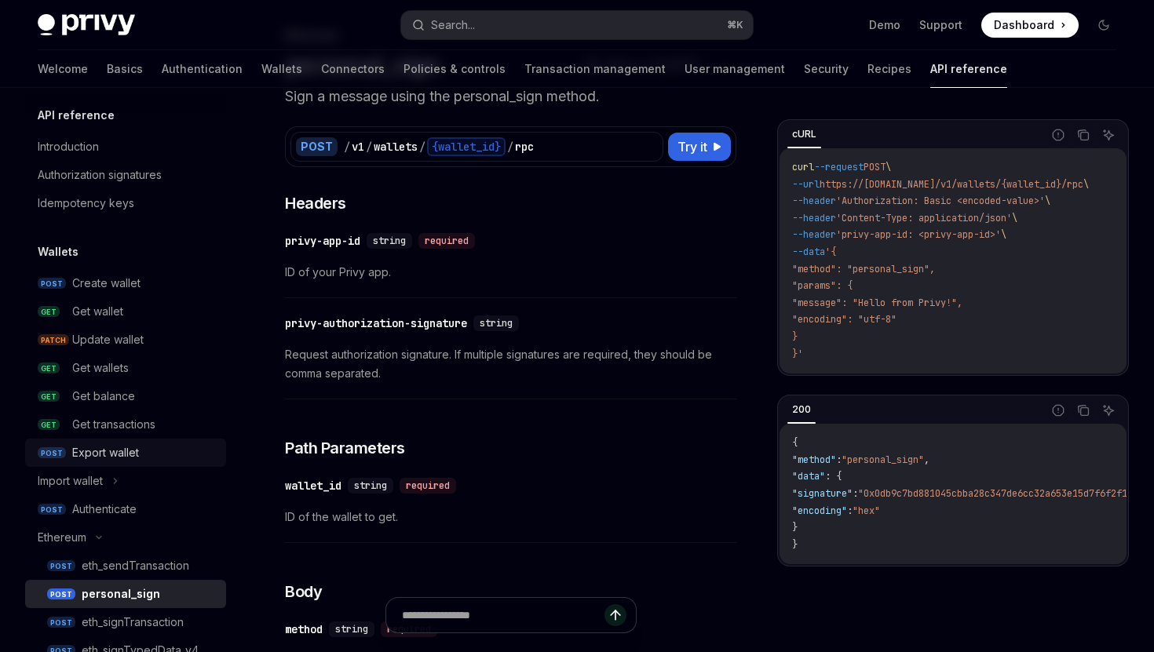
scroll to position [0, 0]
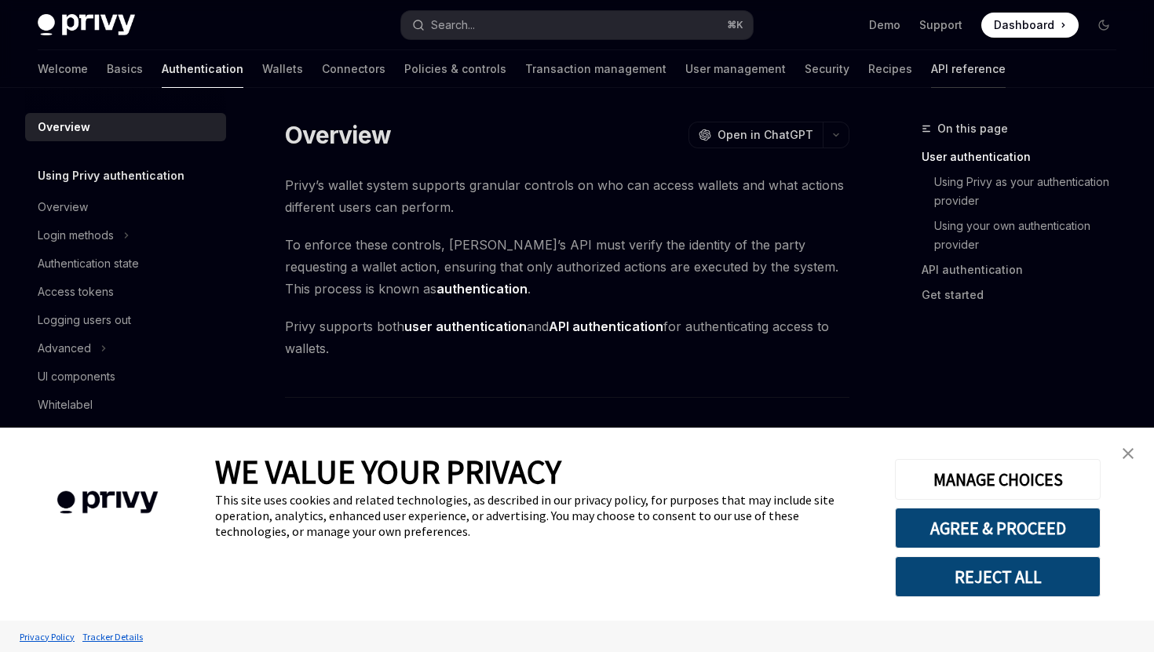
click at [931, 73] on link "API reference" at bounding box center [968, 69] width 75 height 38
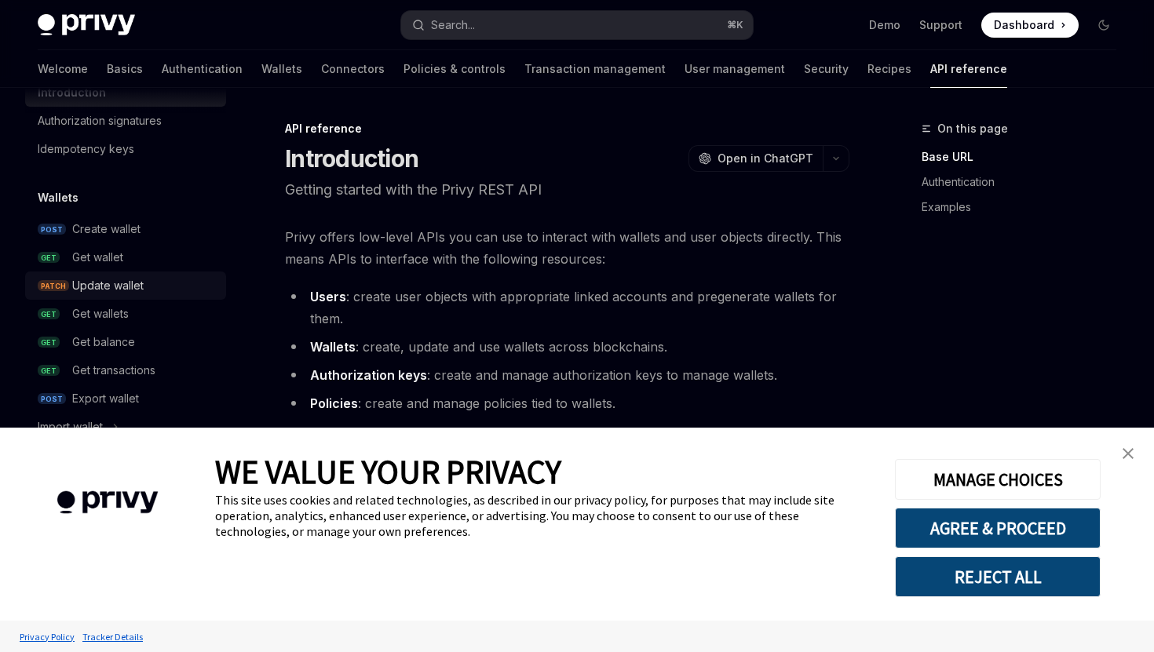
scroll to position [52, 0]
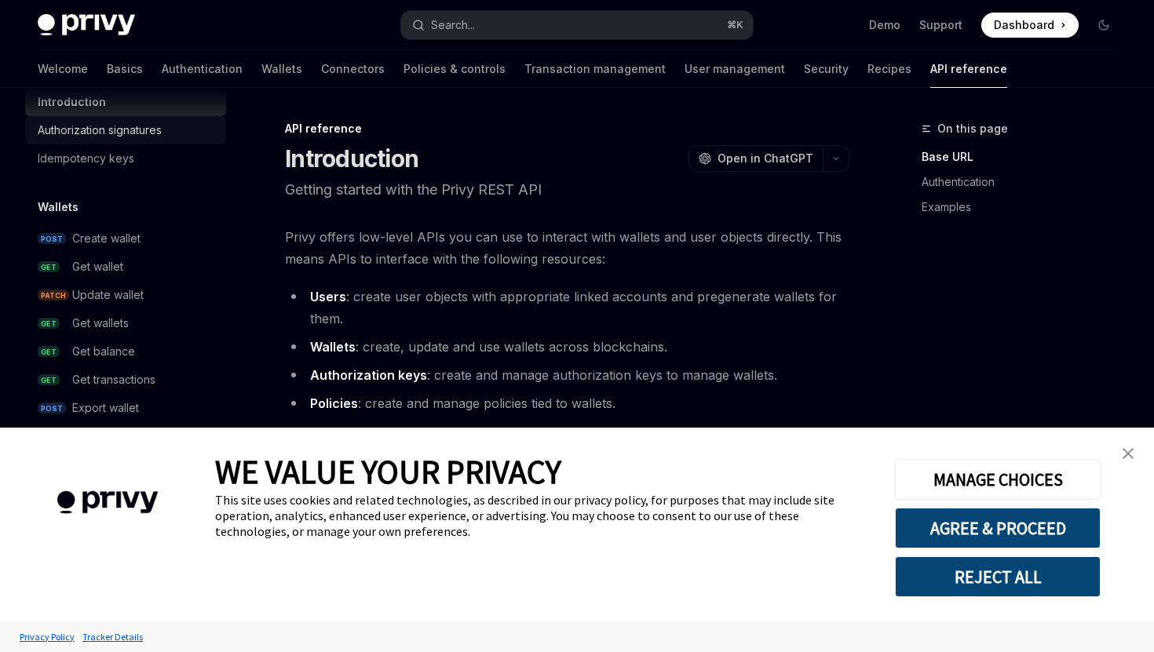
click at [126, 130] on div "Authorization signatures" at bounding box center [100, 130] width 124 height 19
type textarea "*"
